Goal: Transaction & Acquisition: Purchase product/service

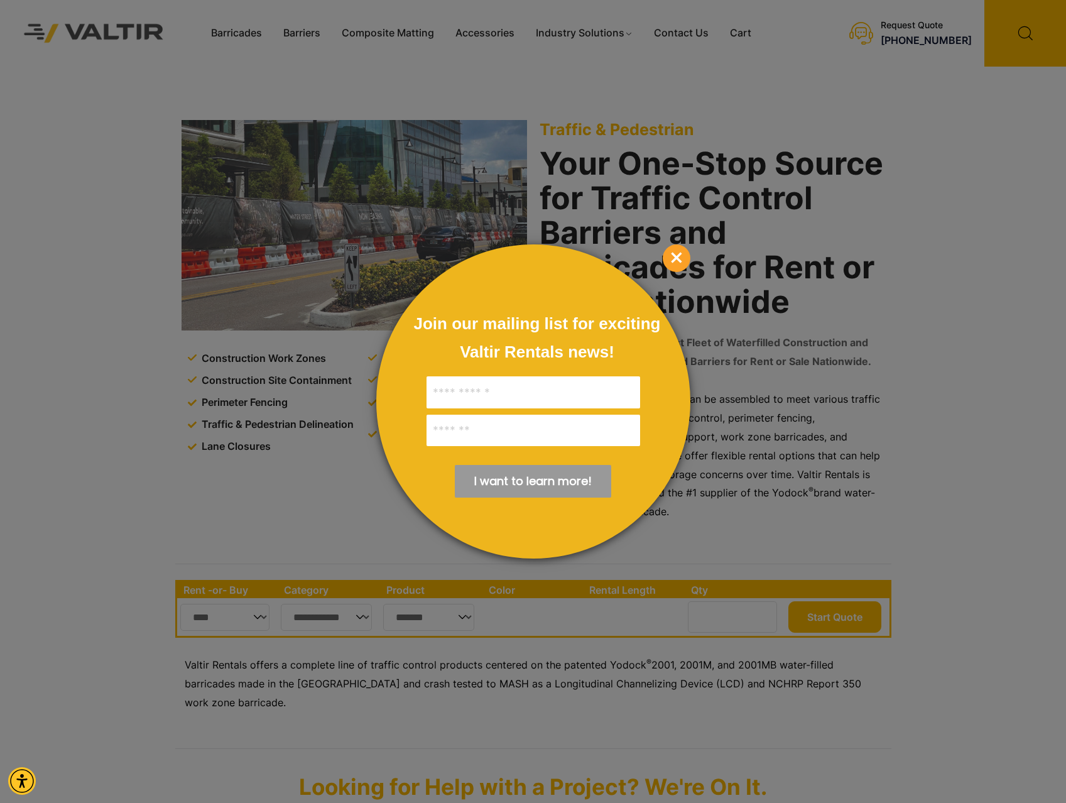
click at [677, 258] on span "×" at bounding box center [677, 258] width 28 height 28
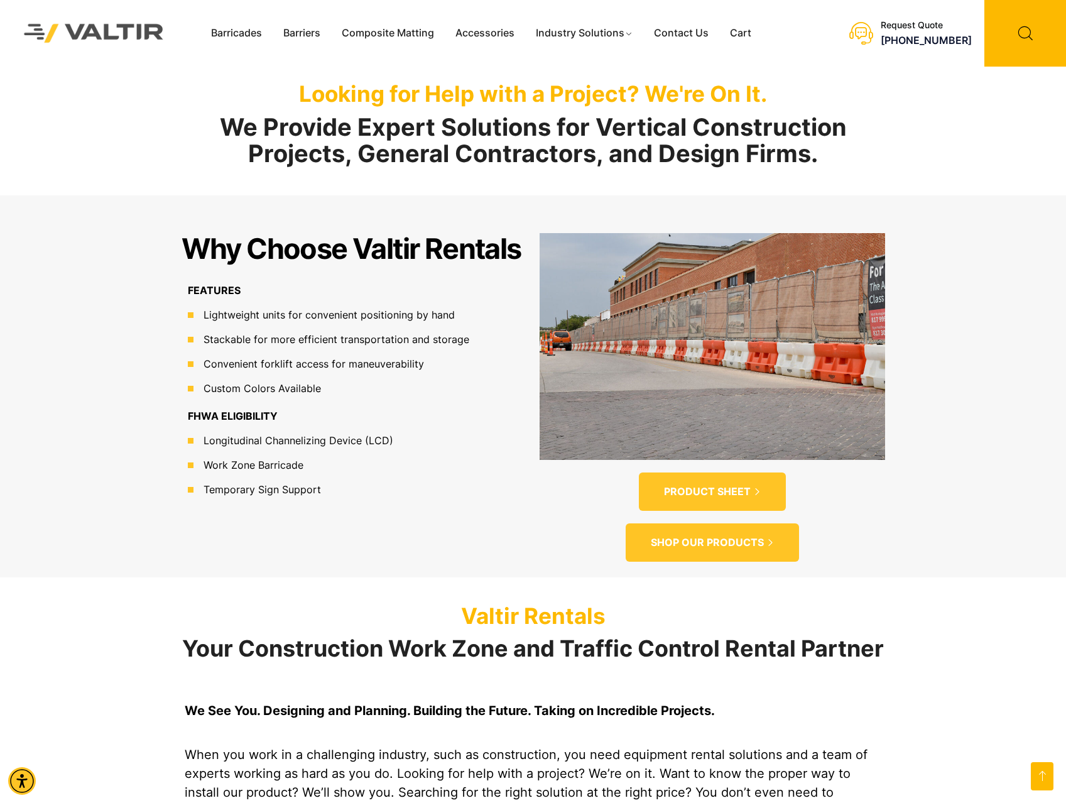
scroll to position [691, 0]
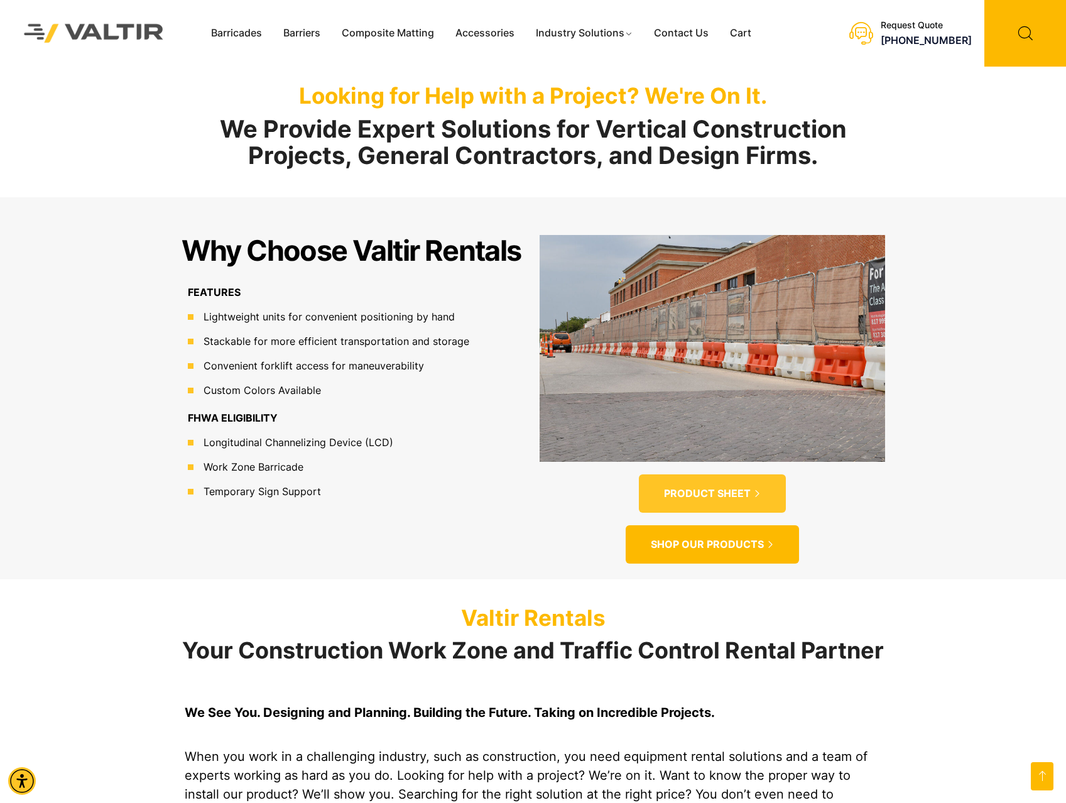
click at [722, 538] on span "SHOP OUR PRODUCTS" at bounding box center [707, 544] width 113 height 13
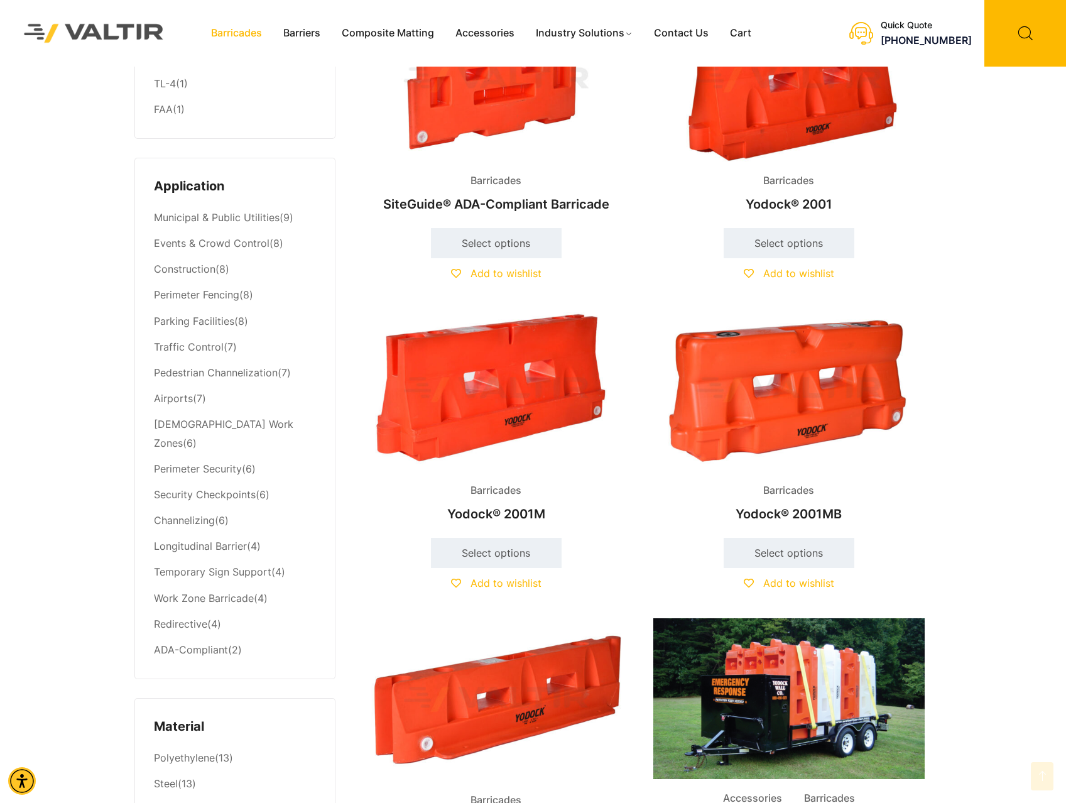
scroll to position [440, 0]
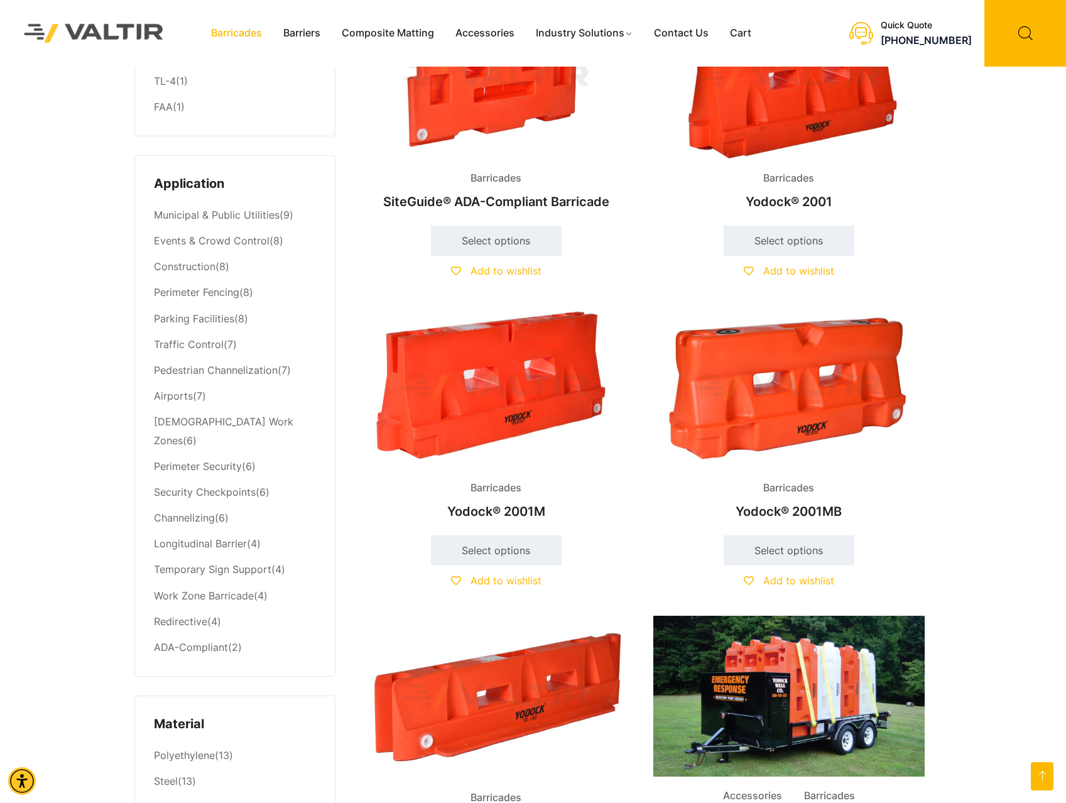
click at [217, 268] on li "Construction (8)" at bounding box center [235, 267] width 162 height 26
click at [169, 268] on link "Construction" at bounding box center [185, 266] width 62 height 13
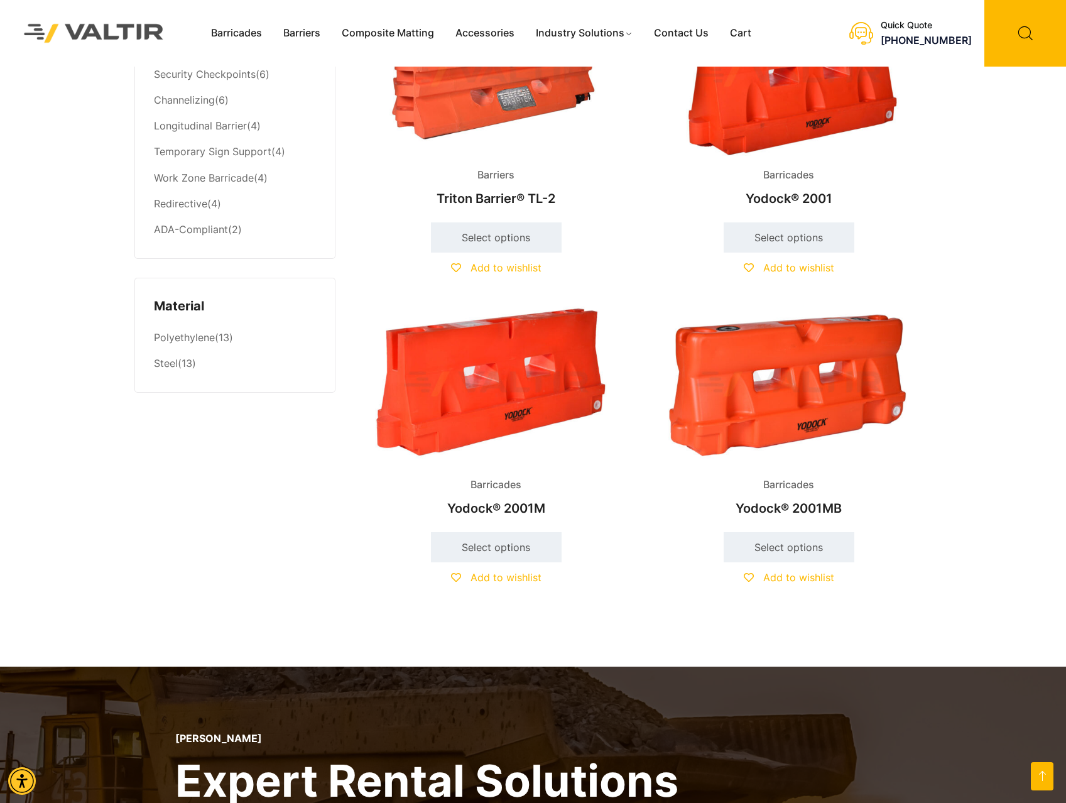
scroll to position [880, 0]
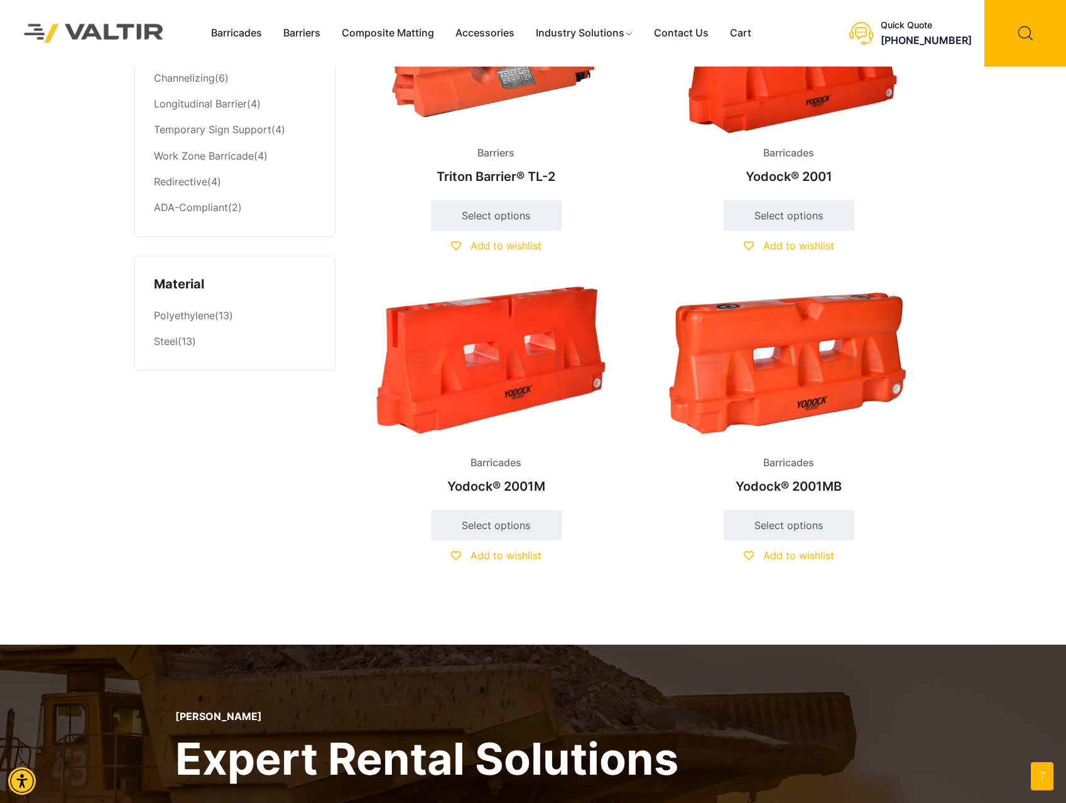
click at [817, 379] on img at bounding box center [788, 362] width 271 height 163
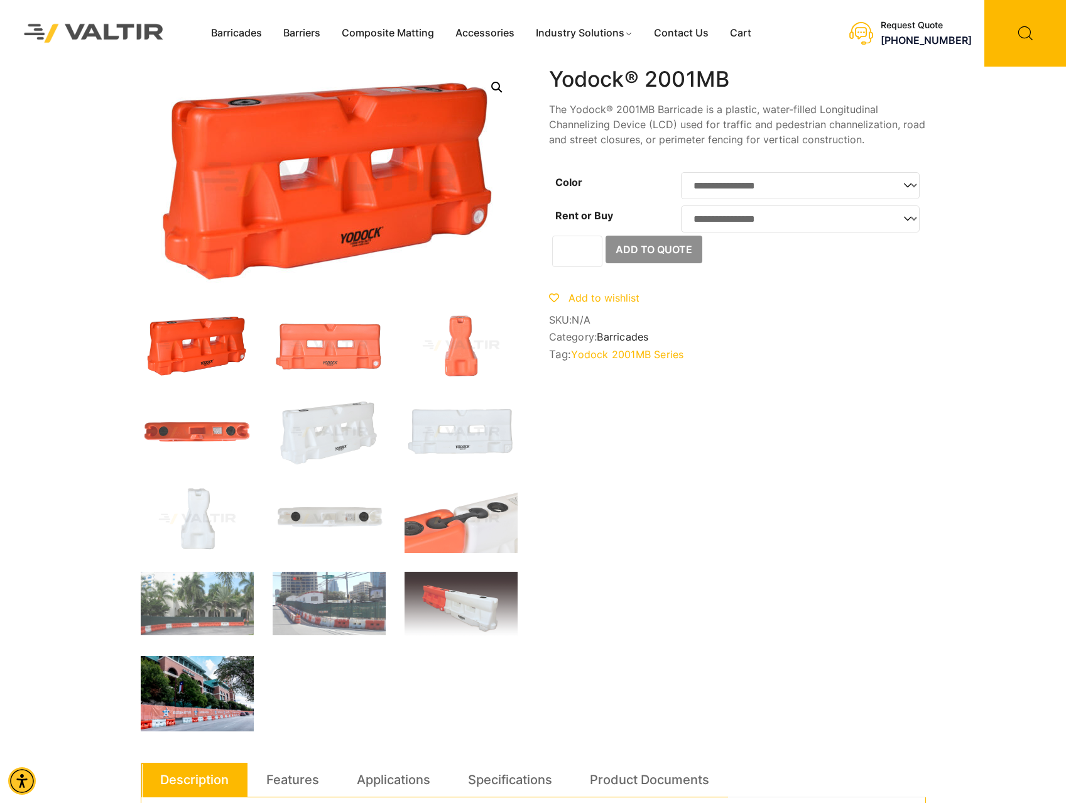
click at [202, 712] on img at bounding box center [197, 693] width 113 height 75
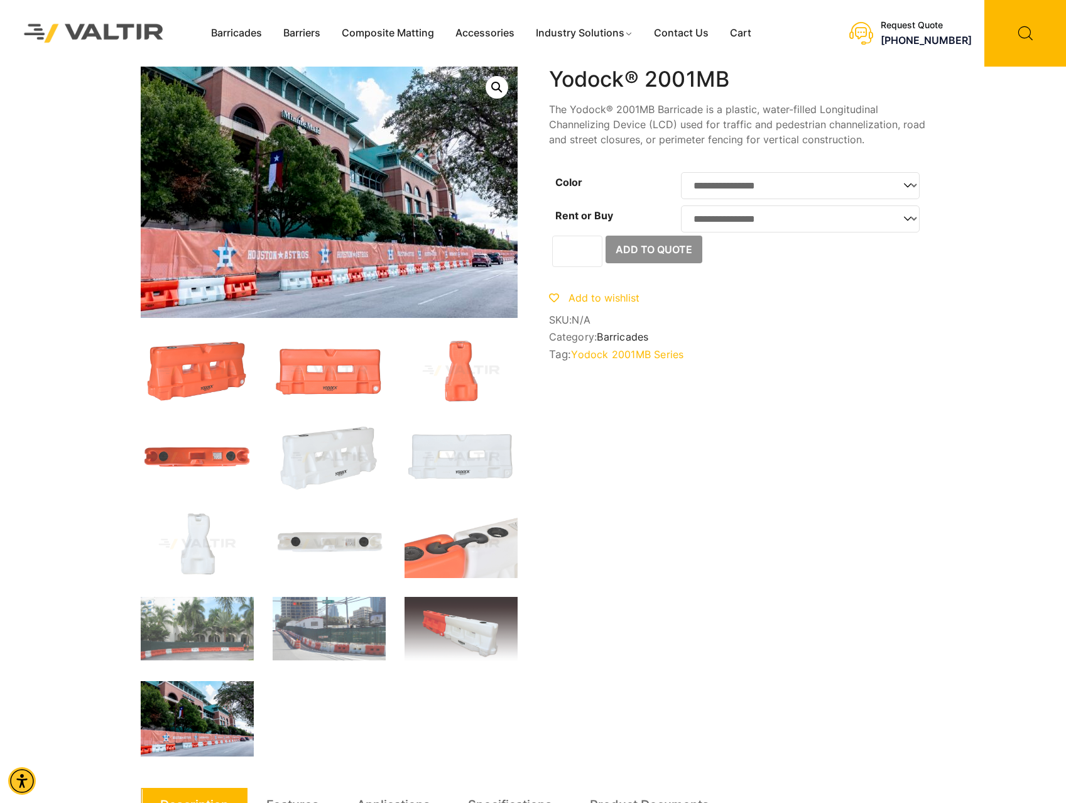
click at [803, 187] on select "**********" at bounding box center [800, 185] width 239 height 27
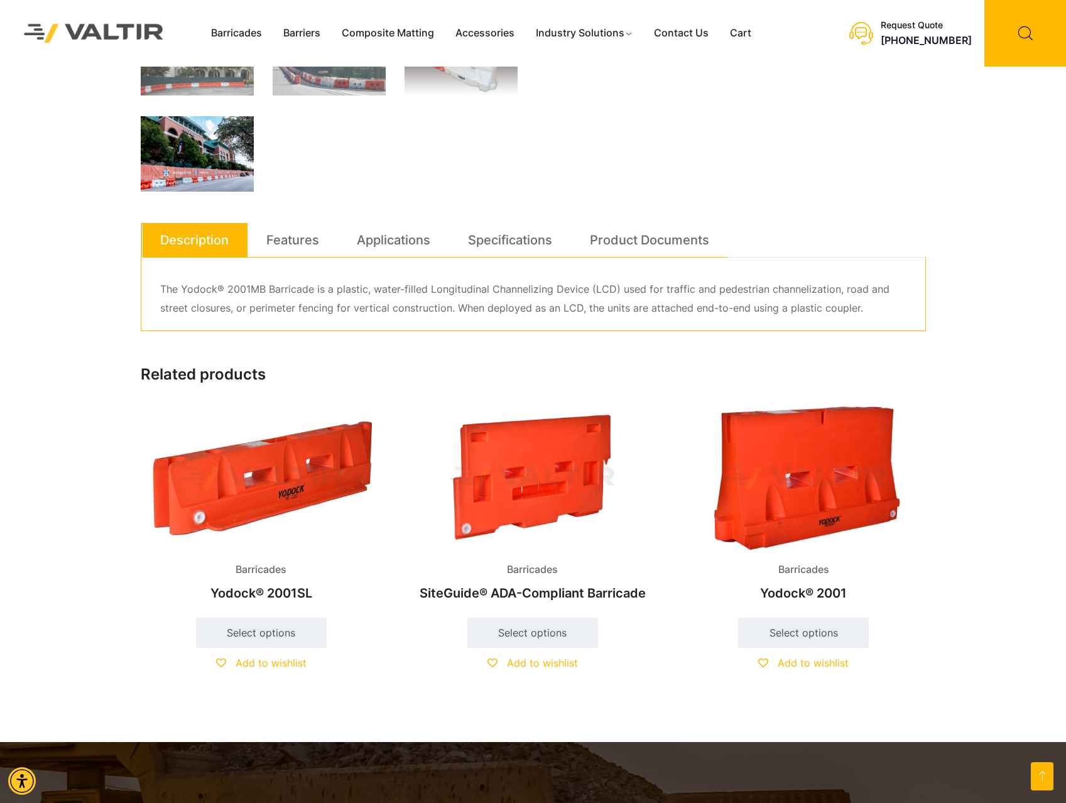
scroll to position [565, 0]
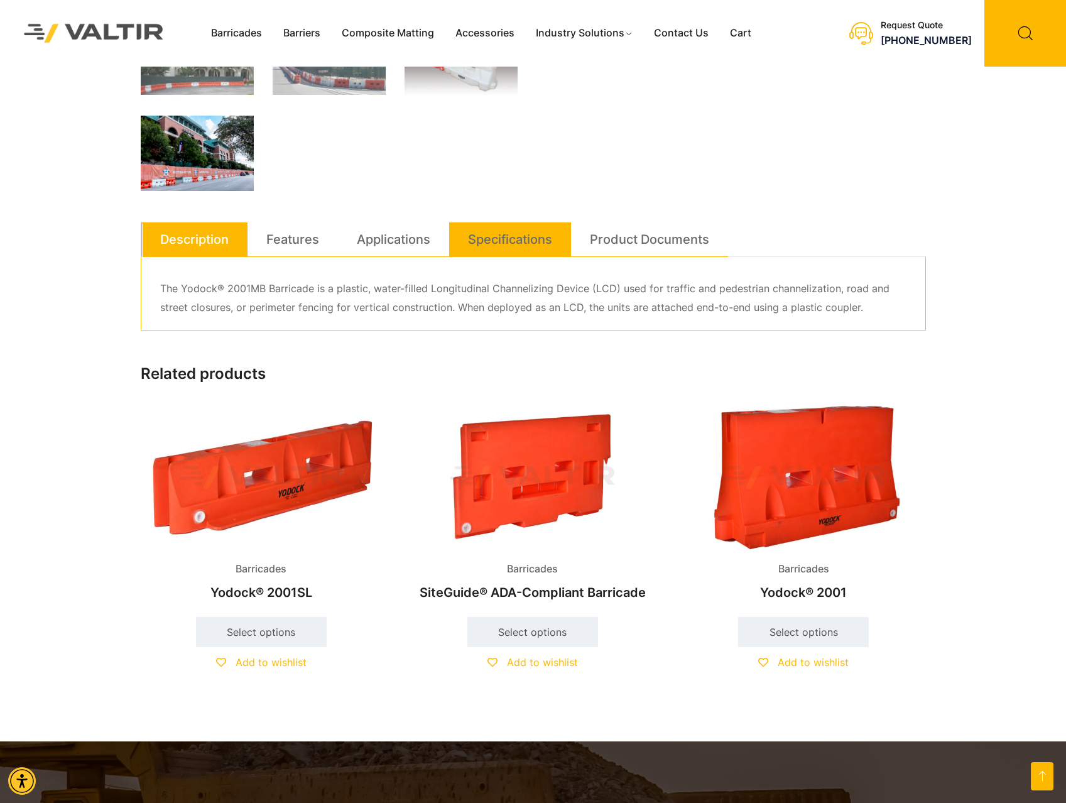
click at [542, 239] on link "Specifications" at bounding box center [510, 239] width 84 height 34
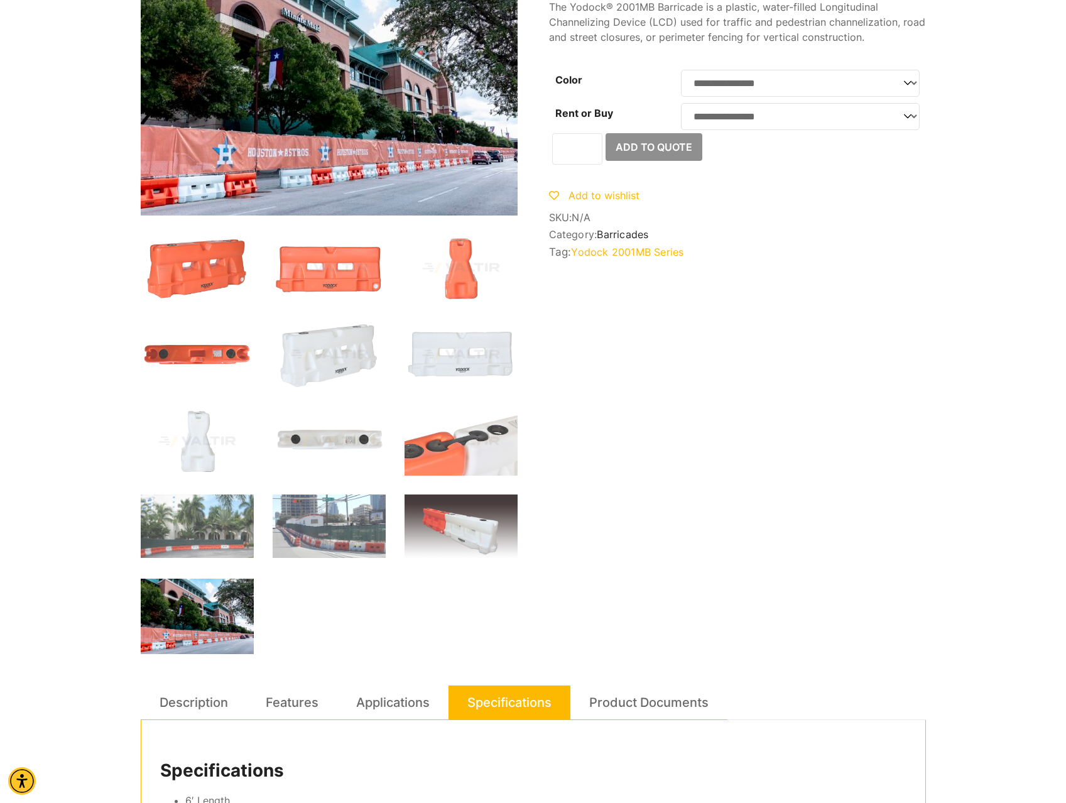
scroll to position [0, 0]
